Goal: Contribute content

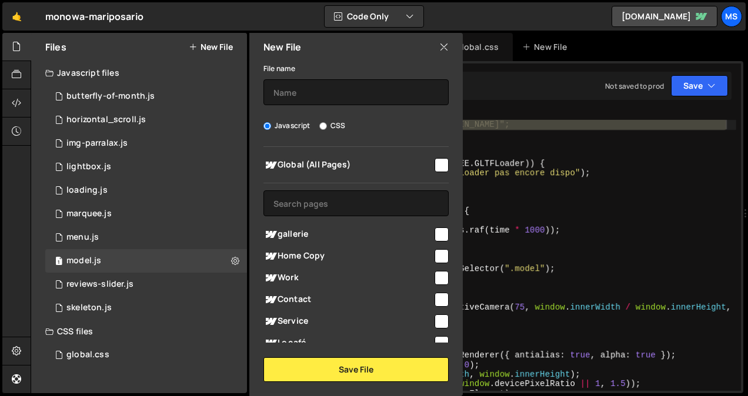
scroll to position [180, 0]
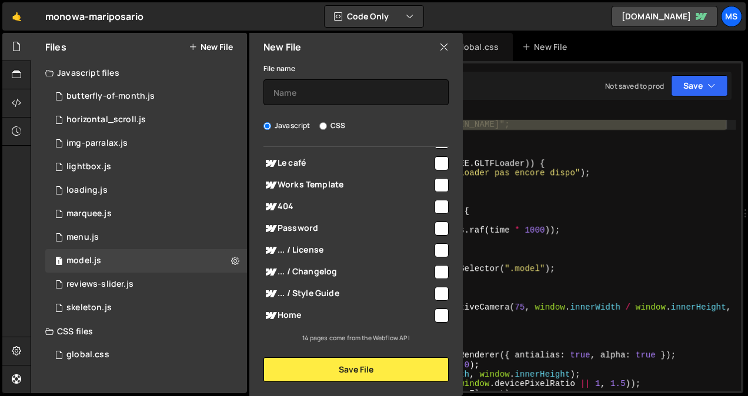
click at [436, 318] on input "checkbox" at bounding box center [442, 316] width 14 height 14
checkbox input "true"
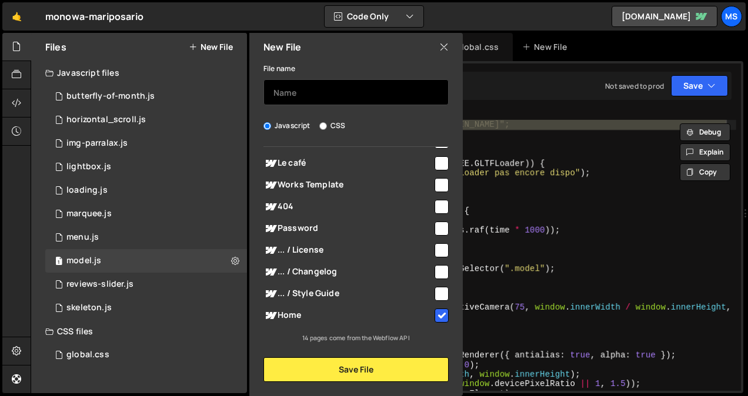
click at [346, 99] on input "text" at bounding box center [355, 92] width 185 height 26
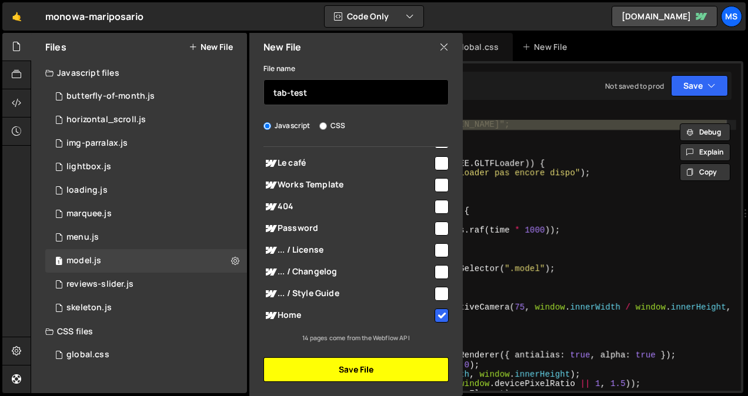
type input "tab-test"
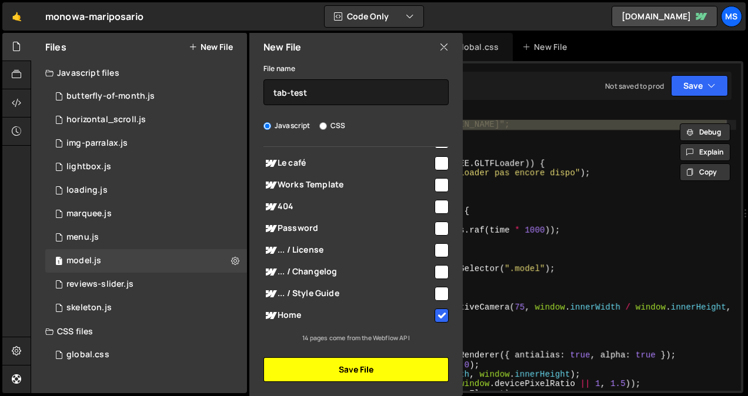
click at [386, 372] on button "Save File" at bounding box center [355, 370] width 185 height 25
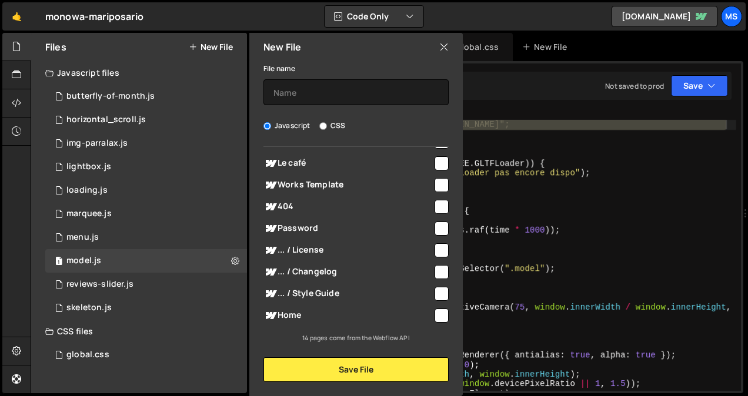
scroll to position [0, 0]
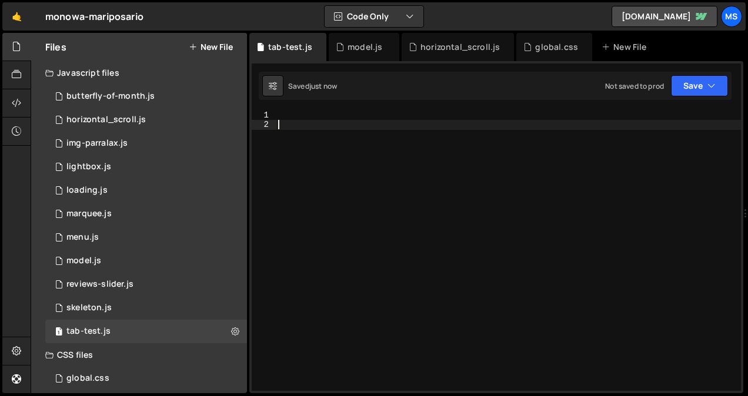
click at [509, 180] on div at bounding box center [508, 261] width 465 height 300
paste textarea "});"
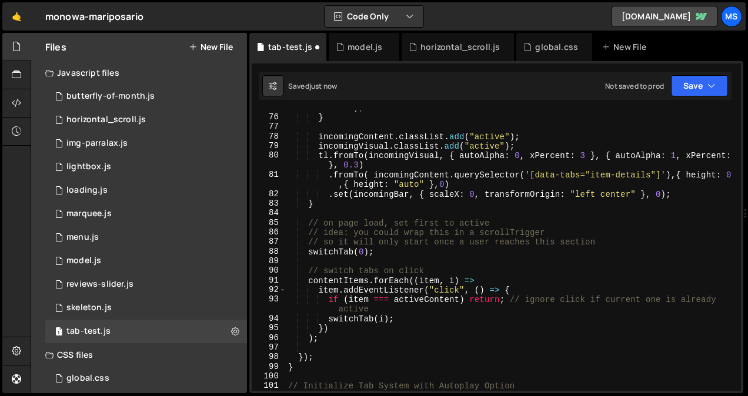
scroll to position [887, 0]
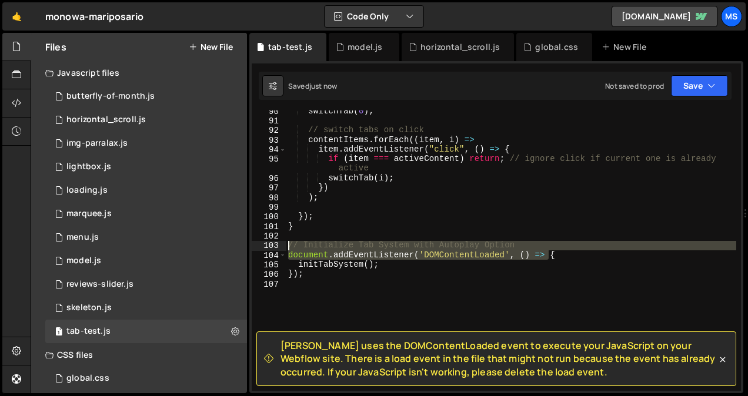
drag, startPoint x: 563, startPoint y: 256, endPoint x: 273, endPoint y: 243, distance: 290.8
click at [273, 243] on div "document.addEventListener('DOMContentLoaded', () => { 90 91 92 93 94 95 96 97 9…" at bounding box center [496, 251] width 489 height 280
type textarea "// Initialize Tab System with Autoplay Option document.addEventListener('DOMCon…"
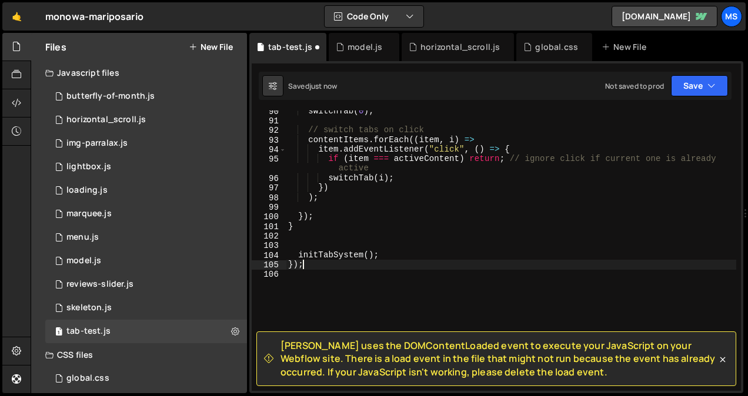
drag, startPoint x: 305, startPoint y: 263, endPoint x: 253, endPoint y: 273, distance: 52.1
click at [253, 273] on div "90 91 92 93 94 95 96 97 98 99 100 101 102 103 104 105 106 switchTab ( 0 ) ; // …" at bounding box center [496, 251] width 489 height 280
type textarea "}"
